Goal: Transaction & Acquisition: Subscribe to service/newsletter

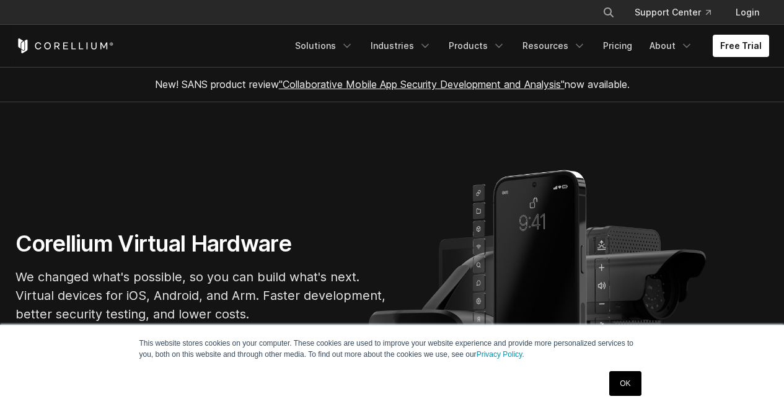
click at [634, 383] on link "OK" at bounding box center [625, 383] width 32 height 25
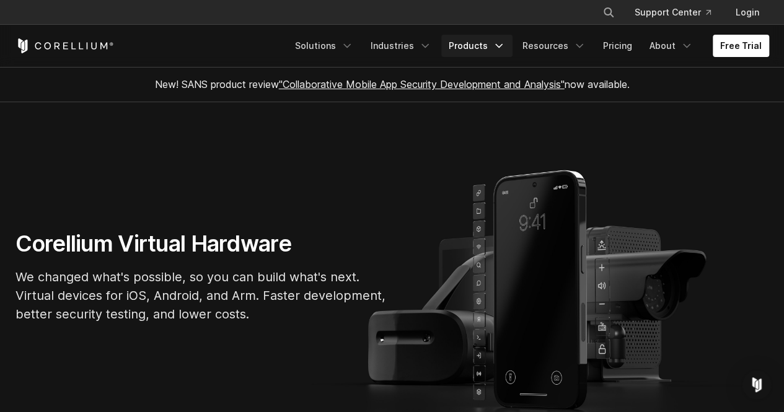
click at [505, 51] on icon "Navigation Menu" at bounding box center [499, 46] width 12 height 12
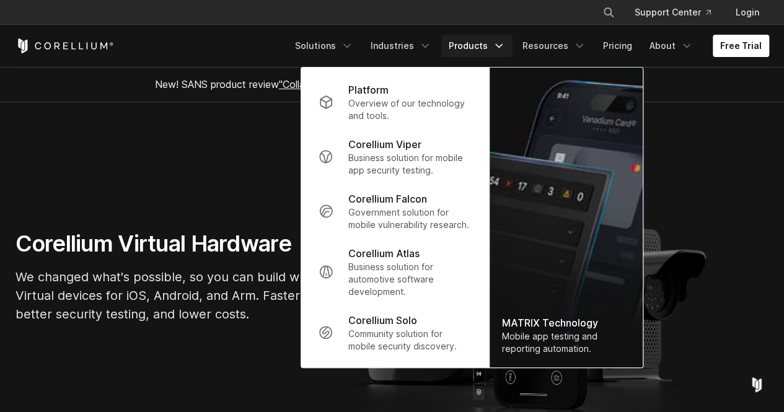
click at [231, 158] on section "Corellium Virtual Hardware We changed what's possible, so you can build what's …" at bounding box center [392, 281] width 784 height 359
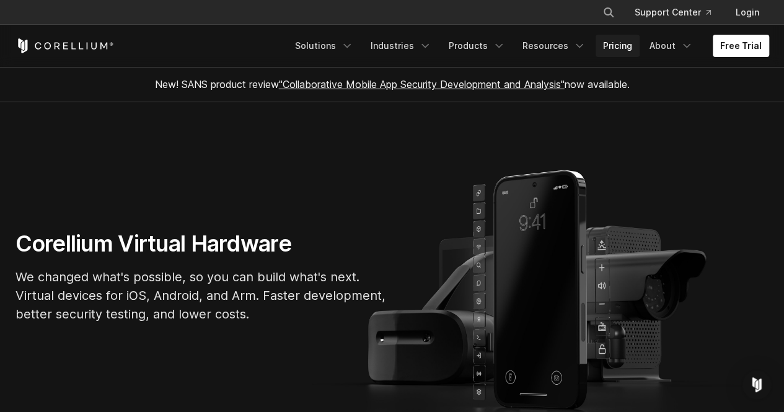
click at [624, 43] on link "Pricing" at bounding box center [618, 46] width 44 height 22
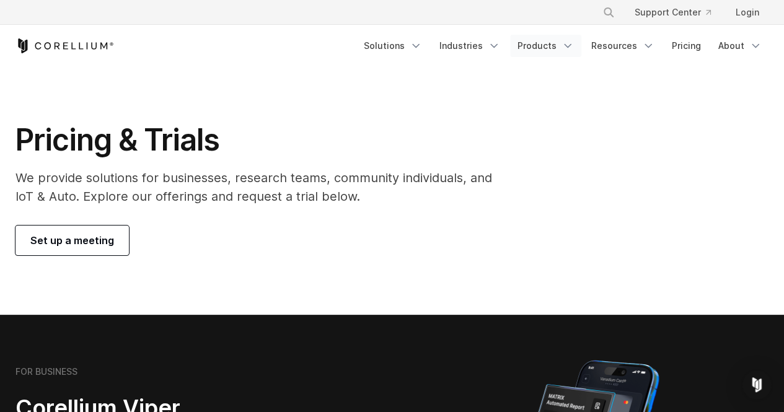
click at [568, 54] on link "Products" at bounding box center [545, 46] width 71 height 22
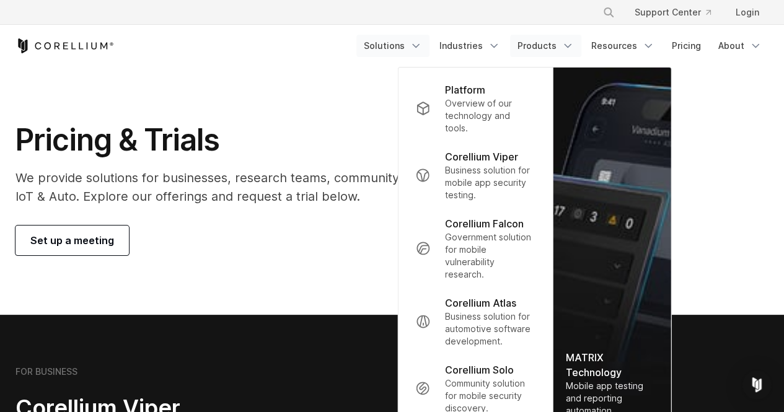
click at [422, 48] on icon "Navigation Menu" at bounding box center [416, 46] width 12 height 12
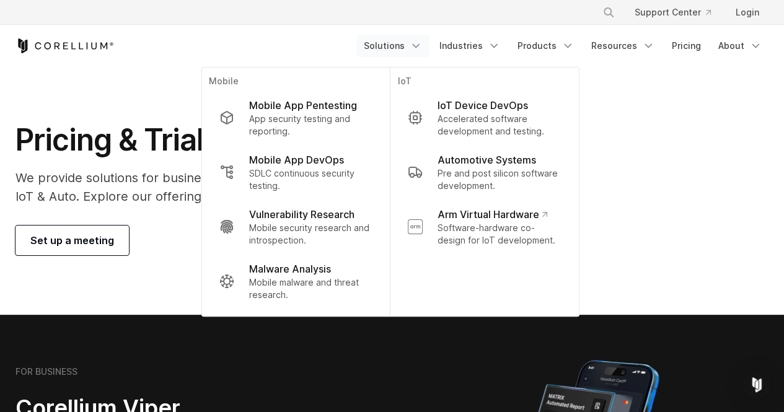
click at [335, 40] on div "Free Trial" at bounding box center [186, 45] width 341 height 15
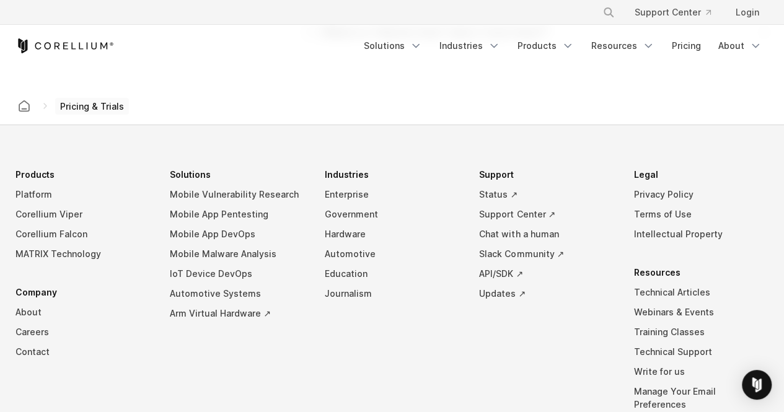
scroll to position [2183, 0]
